Goal: Transaction & Acquisition: Purchase product/service

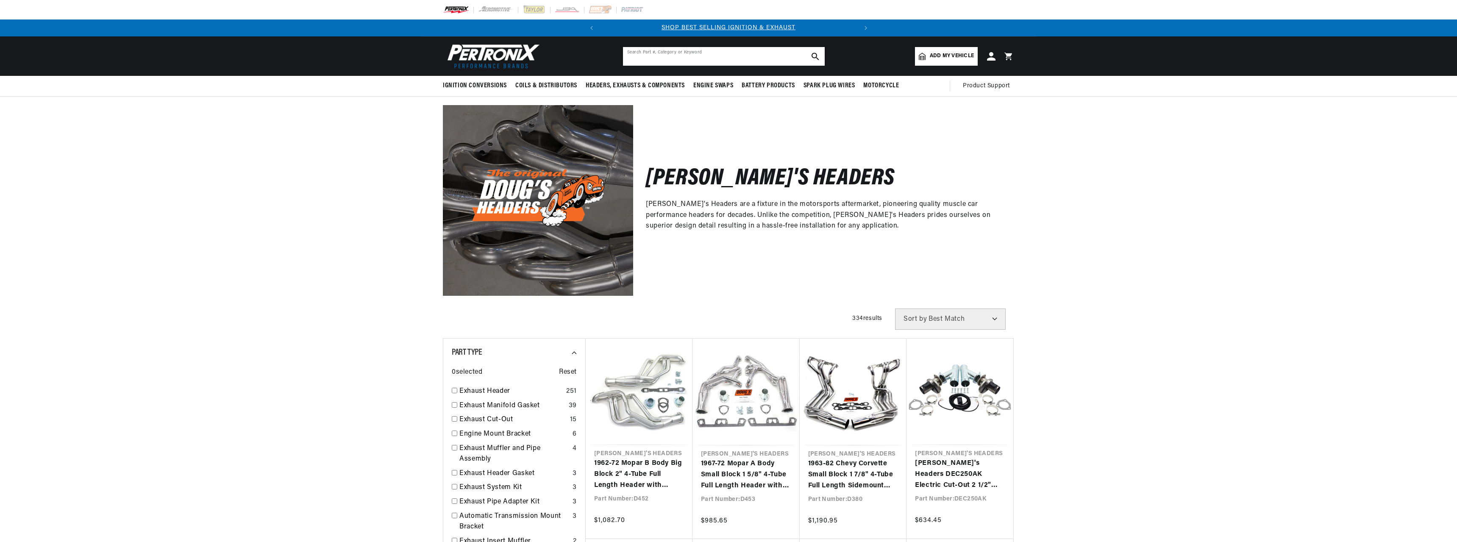
click at [715, 62] on input "text" at bounding box center [724, 56] width 202 height 19
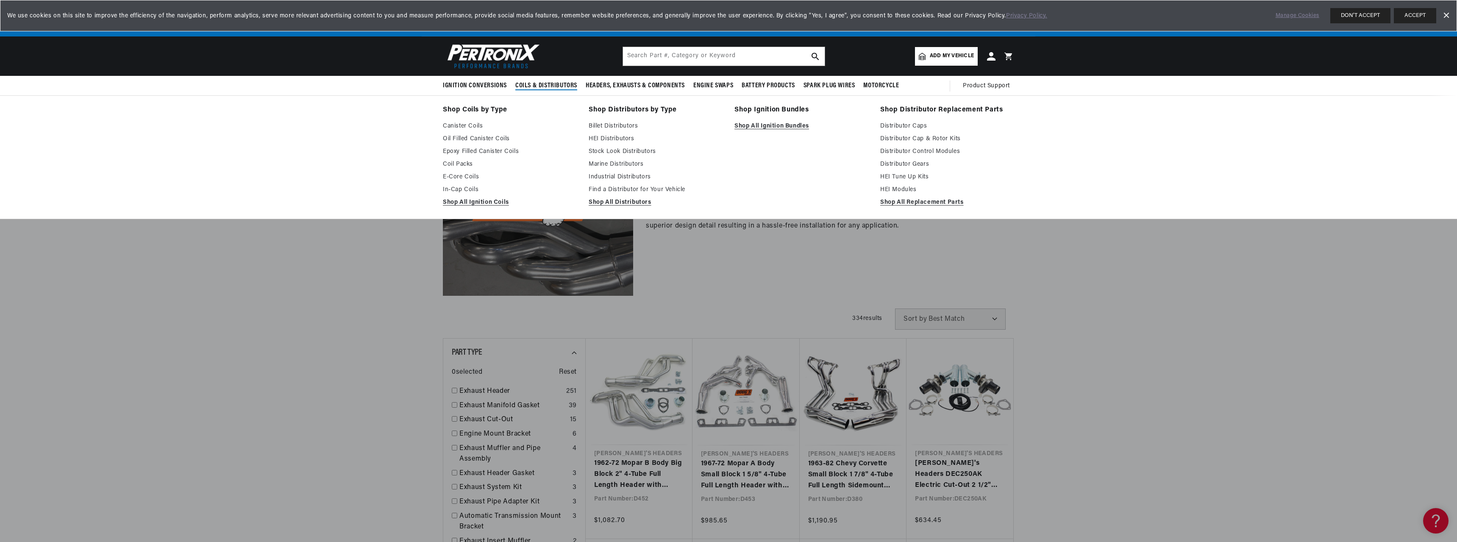
scroll to position [0, 257]
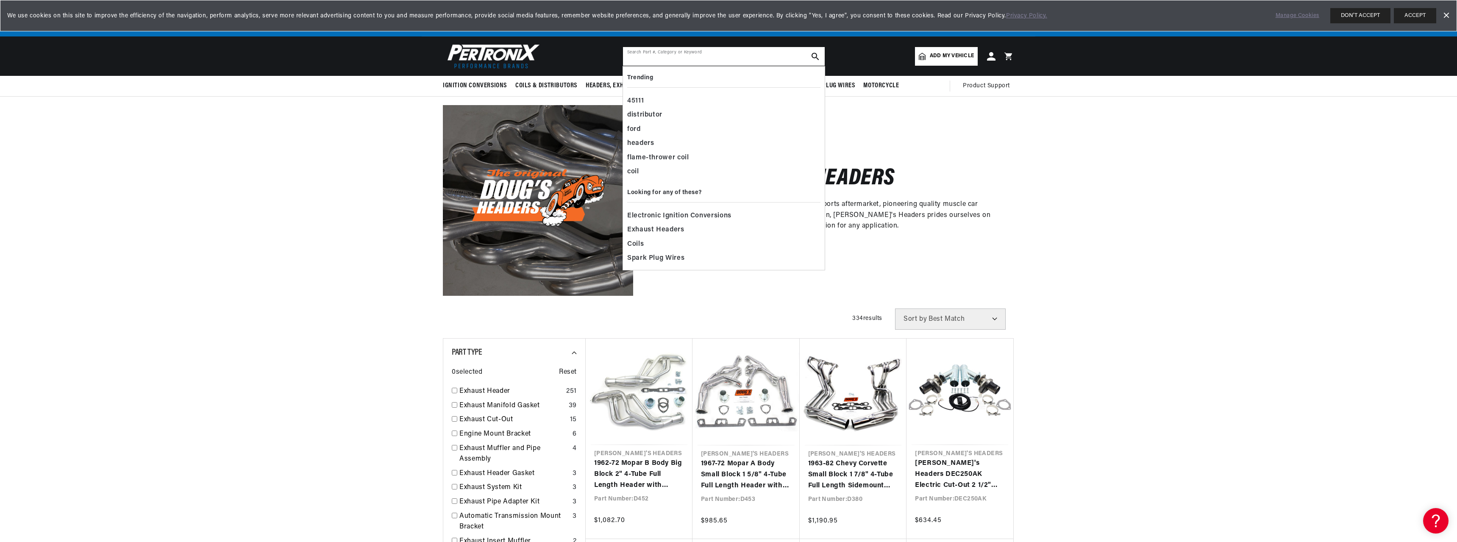
click at [724, 53] on input "text" at bounding box center [724, 56] width 202 height 19
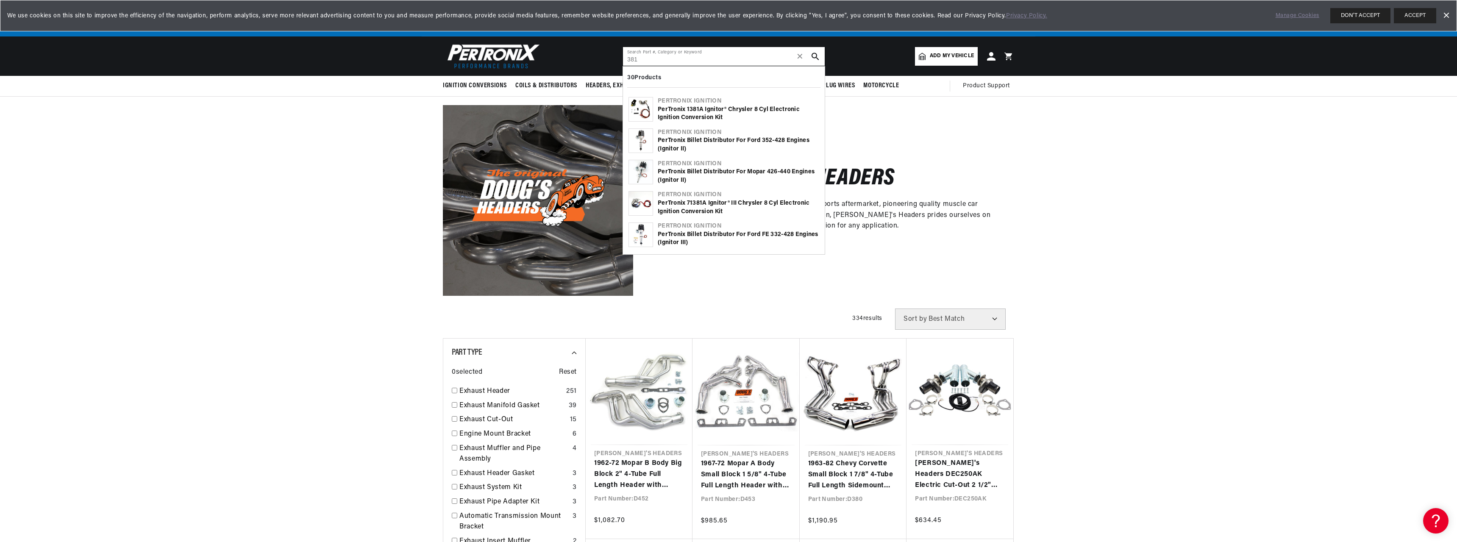
type input "381"
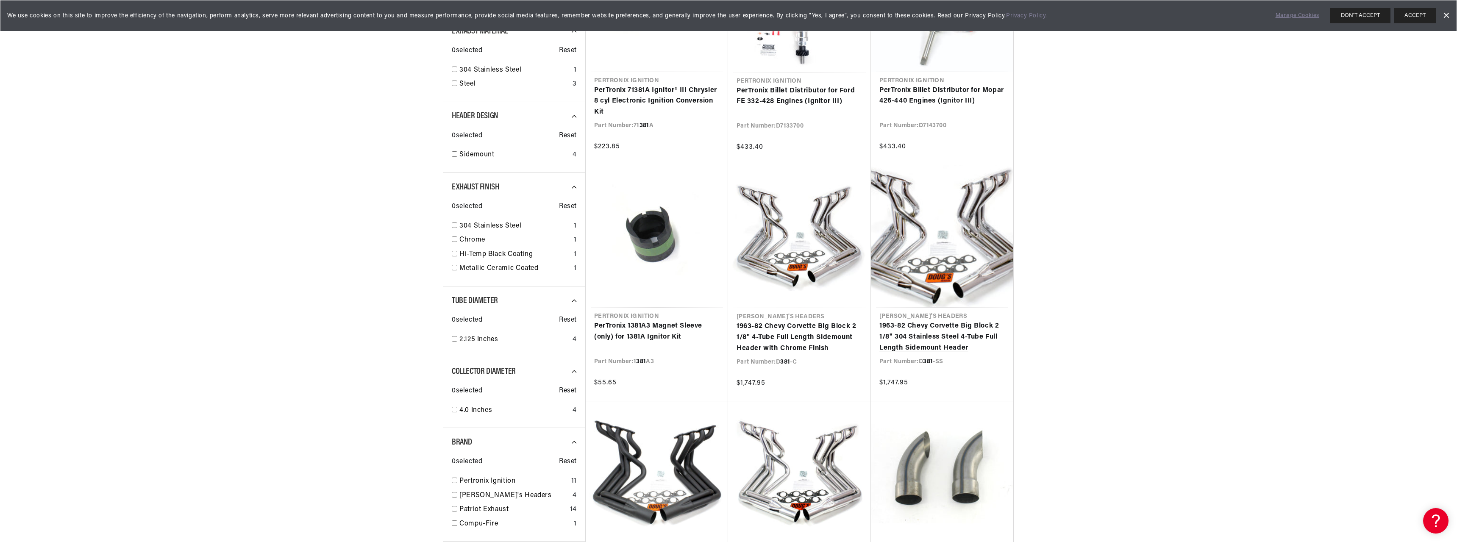
scroll to position [0, 257]
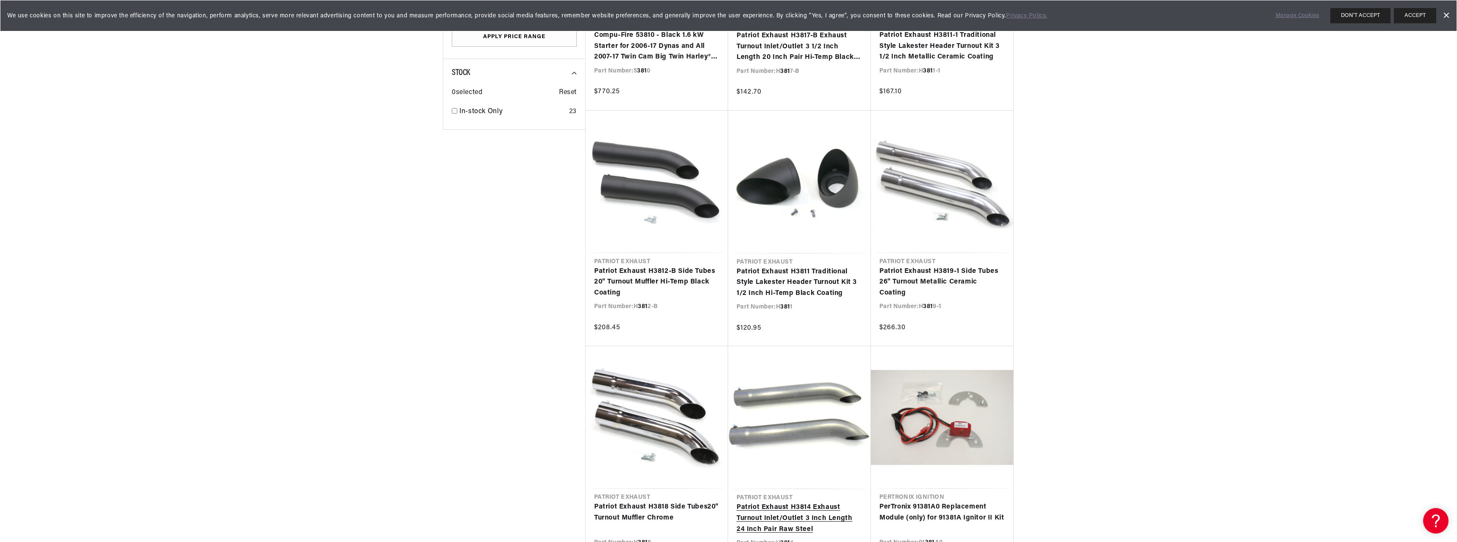
scroll to position [1271, 0]
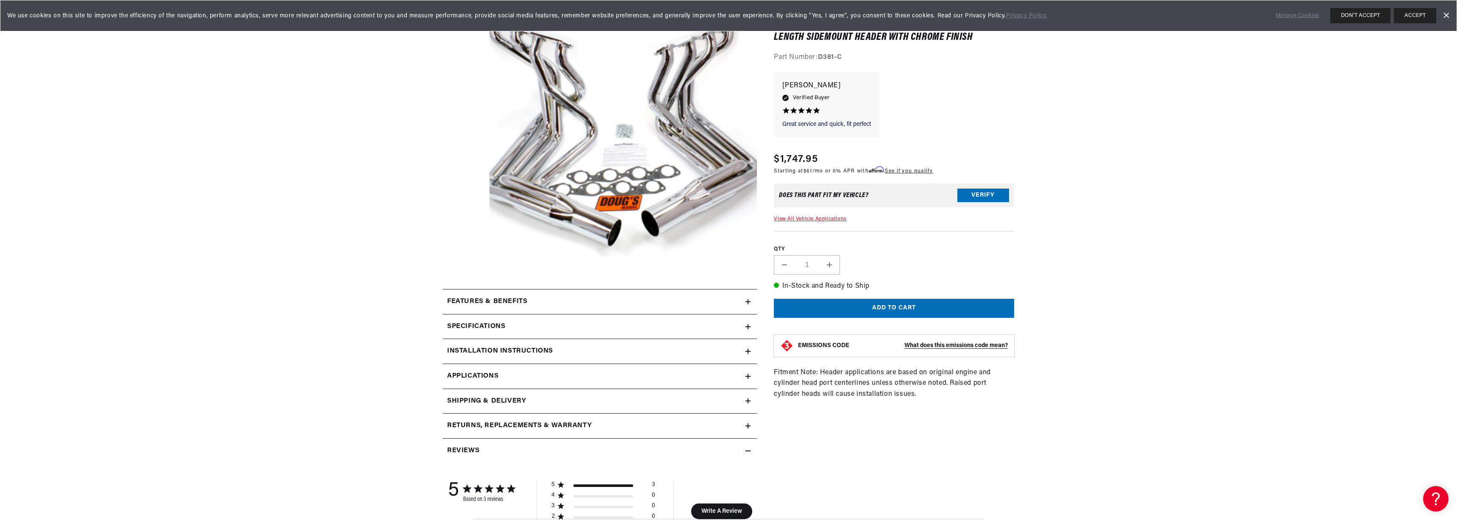
click at [820, 218] on link "View All Vehicle Applications" at bounding box center [810, 219] width 72 height 5
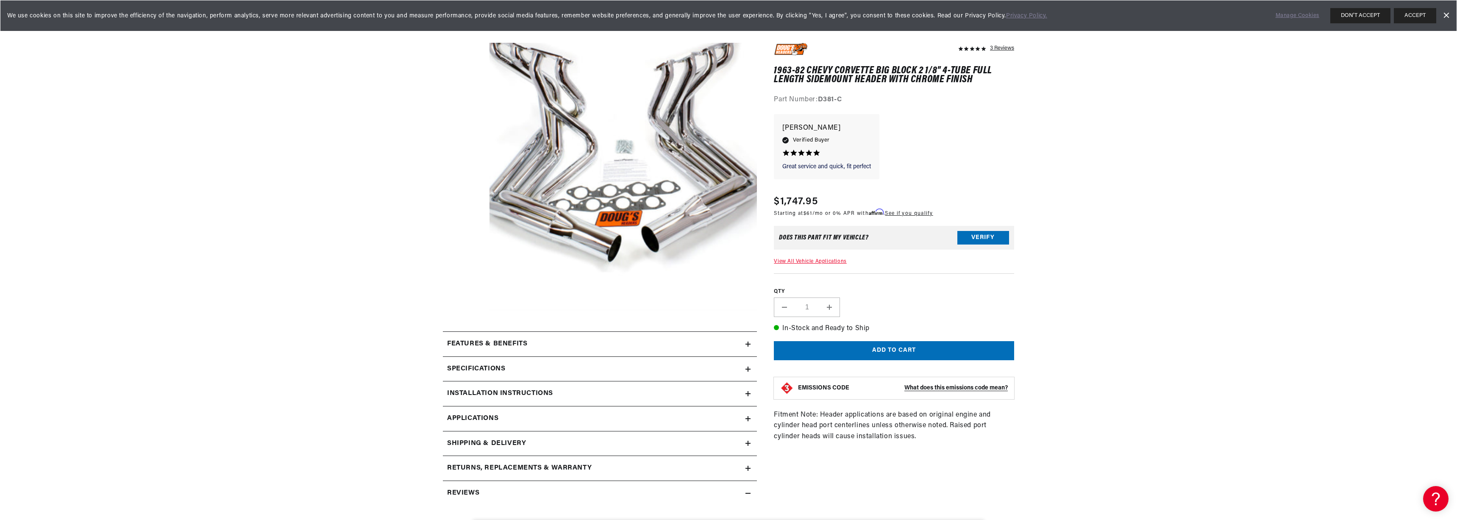
scroll to position [0, 257]
click at [651, 370] on div "Specifications" at bounding box center [594, 369] width 303 height 11
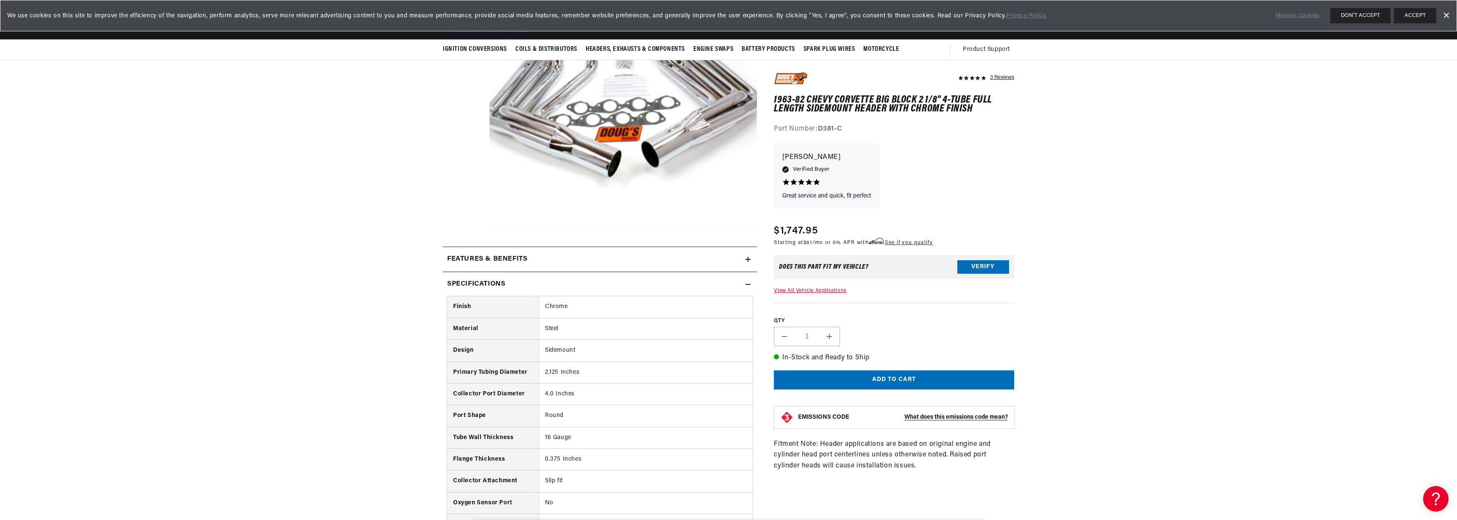
scroll to position [0, 0]
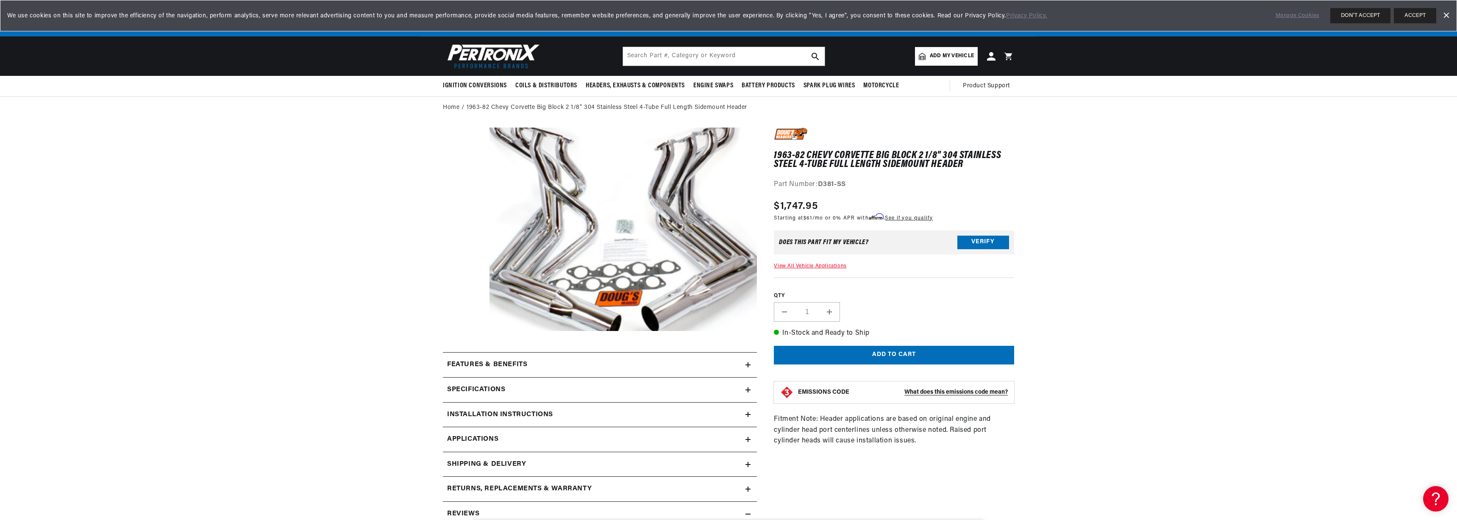
scroll to position [0, 257]
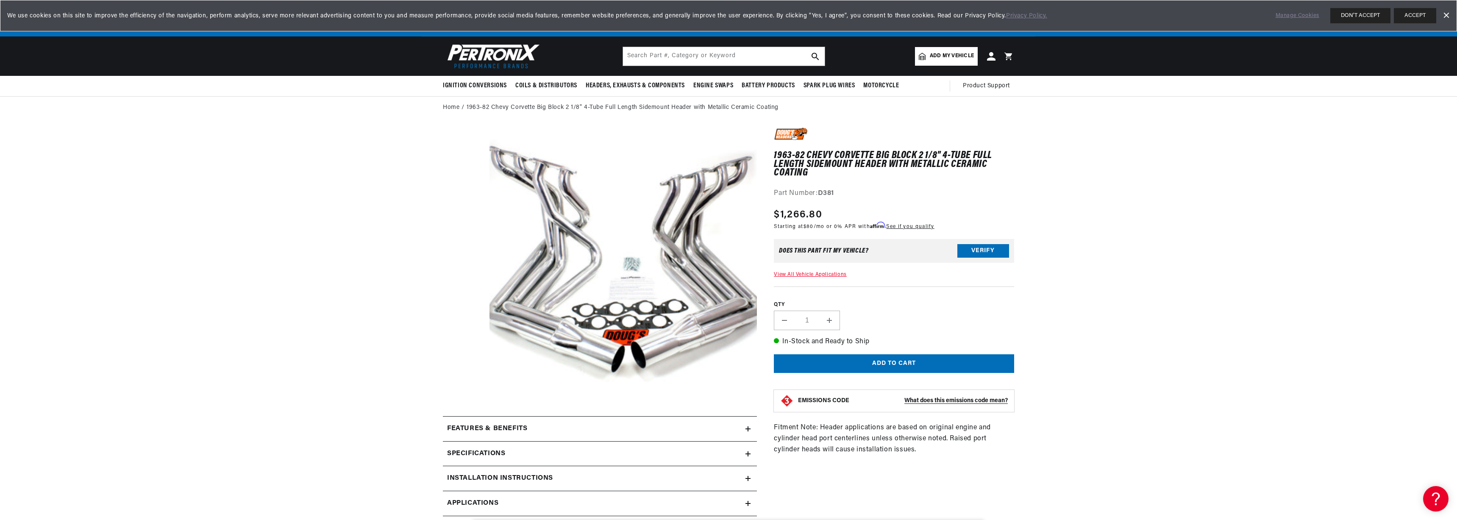
click at [744, 456] on div "Specifications" at bounding box center [594, 453] width 303 height 11
drag, startPoint x: 818, startPoint y: 193, endPoint x: 838, endPoint y: 194, distance: 20.4
click at [838, 194] on div "Part Number: D381" at bounding box center [894, 193] width 240 height 11
